Goal: Communication & Community: Answer question/provide support

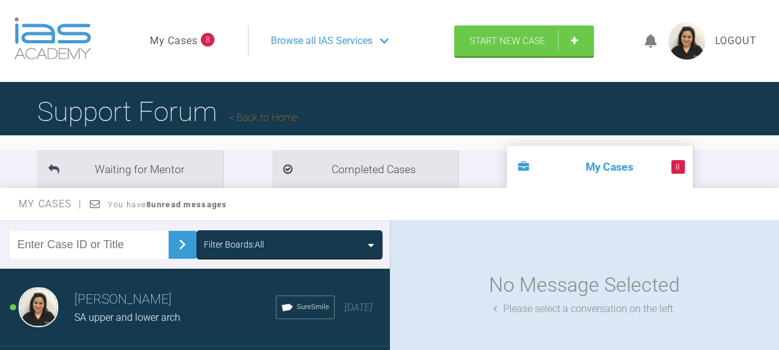
click at [123, 311] on span "SA upper and lower arch" at bounding box center [127, 317] width 106 height 12
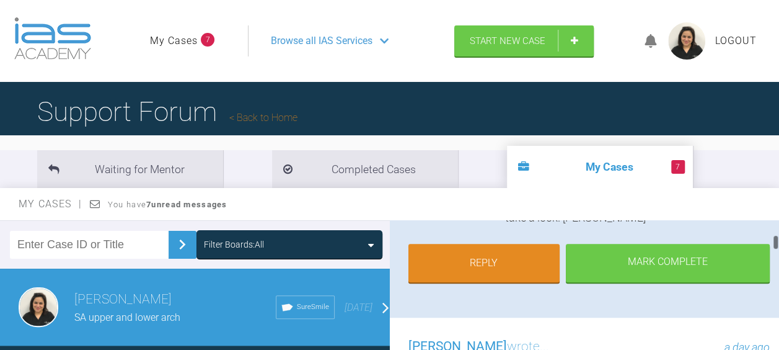
scroll to position [390, 0]
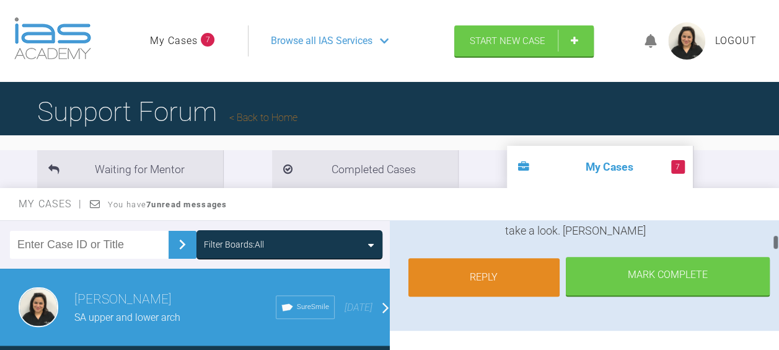
click at [506, 268] on link "Reply" at bounding box center [485, 277] width 152 height 38
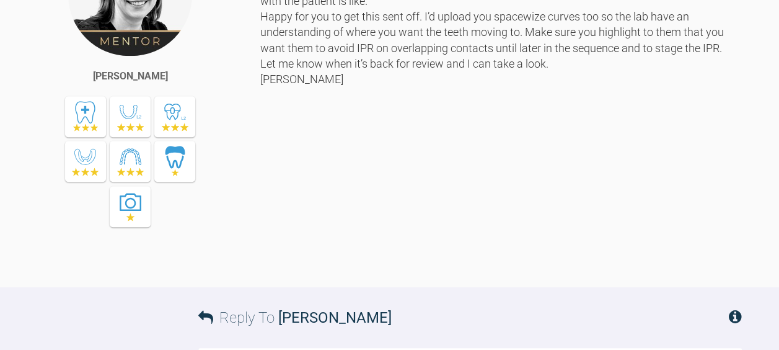
scroll to position [2624, 0]
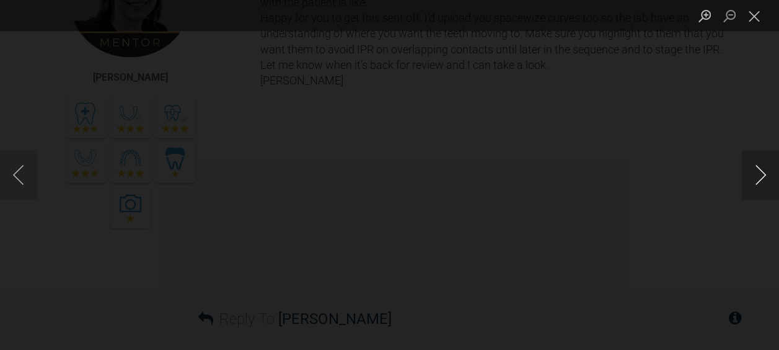
click at [760, 170] on button "Next image" at bounding box center [760, 175] width 37 height 50
click at [755, 179] on button "Next image" at bounding box center [760, 175] width 37 height 50
click at [759, 178] on button "Next image" at bounding box center [760, 175] width 37 height 50
click at [764, 176] on button "Next image" at bounding box center [760, 175] width 37 height 50
click at [756, 14] on button "Close lightbox" at bounding box center [754, 16] width 25 height 22
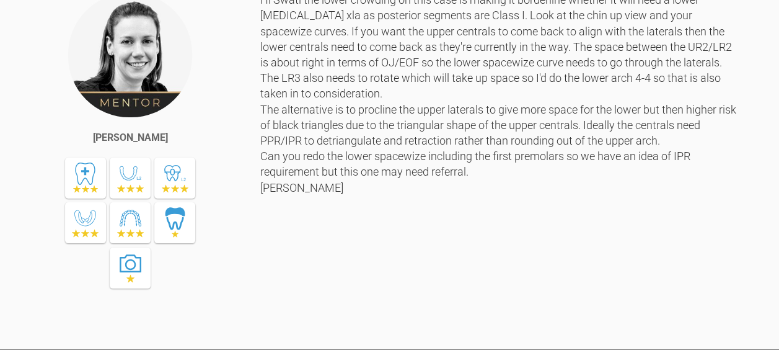
scroll to position [854, 0]
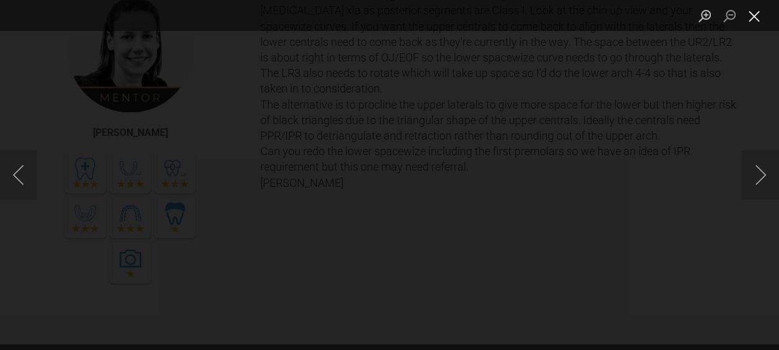
click at [758, 12] on button "Close lightbox" at bounding box center [754, 16] width 25 height 22
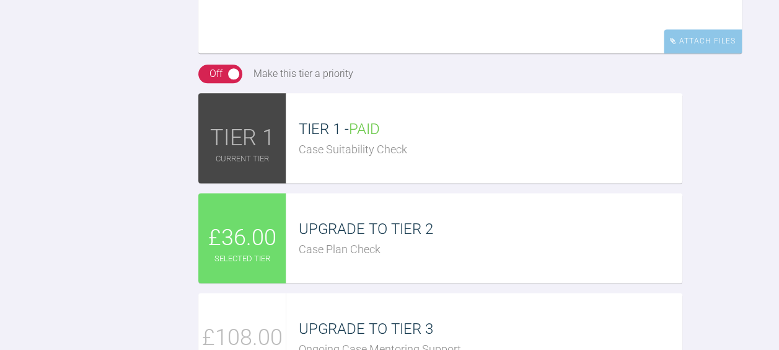
scroll to position [3043, 0]
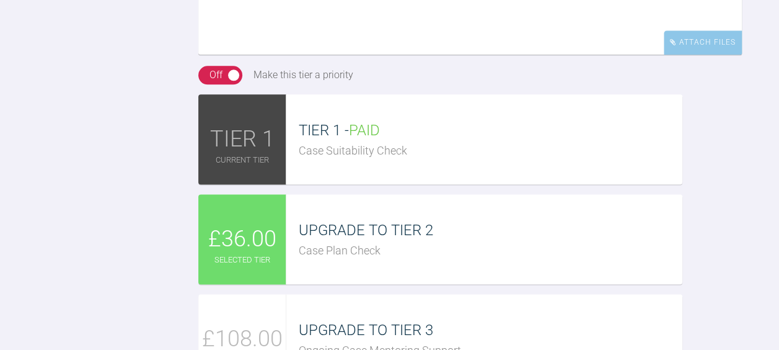
drag, startPoint x: 327, startPoint y: 193, endPoint x: 740, endPoint y: 190, distance: 412.9
drag, startPoint x: 316, startPoint y: 192, endPoint x: 727, endPoint y: 192, distance: 410.4
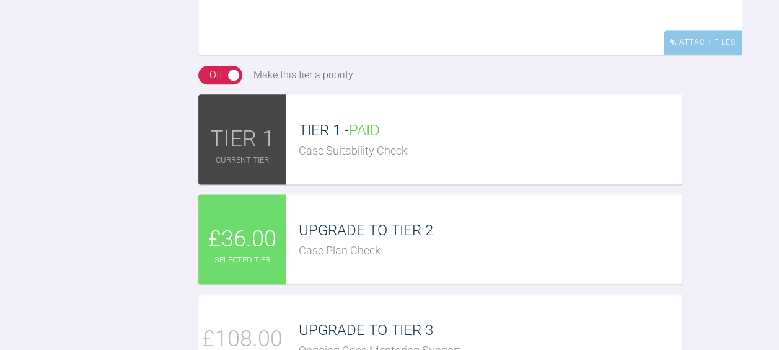
drag, startPoint x: 727, startPoint y: 192, endPoint x: 681, endPoint y: 195, distance: 45.4
copy div "to avoid IPR on overlapping contacts until later in the sequence and to stage t…"
